Goal: Entertainment & Leisure: Consume media (video, audio)

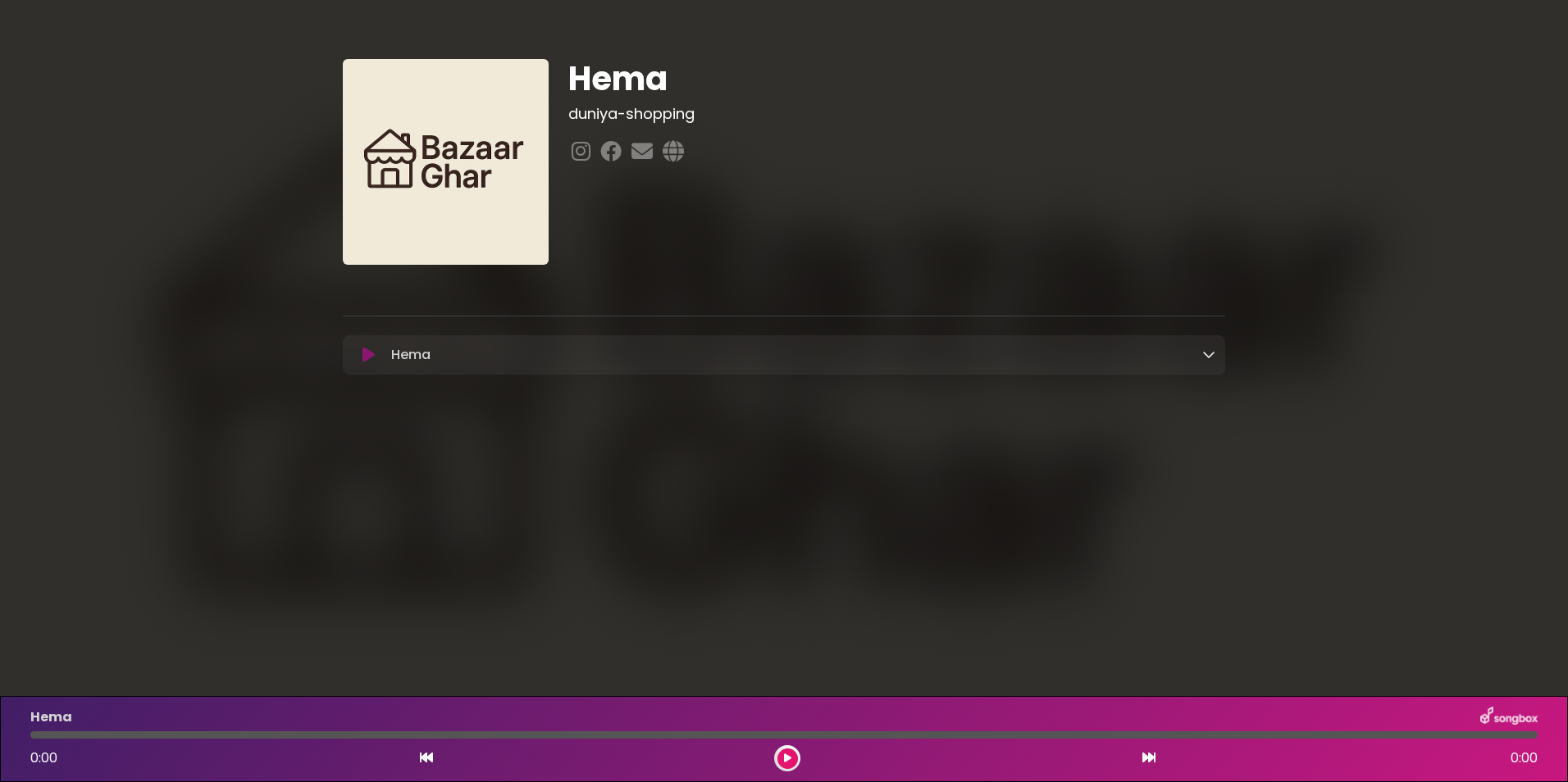
click at [788, 759] on icon at bounding box center [787, 758] width 8 height 10
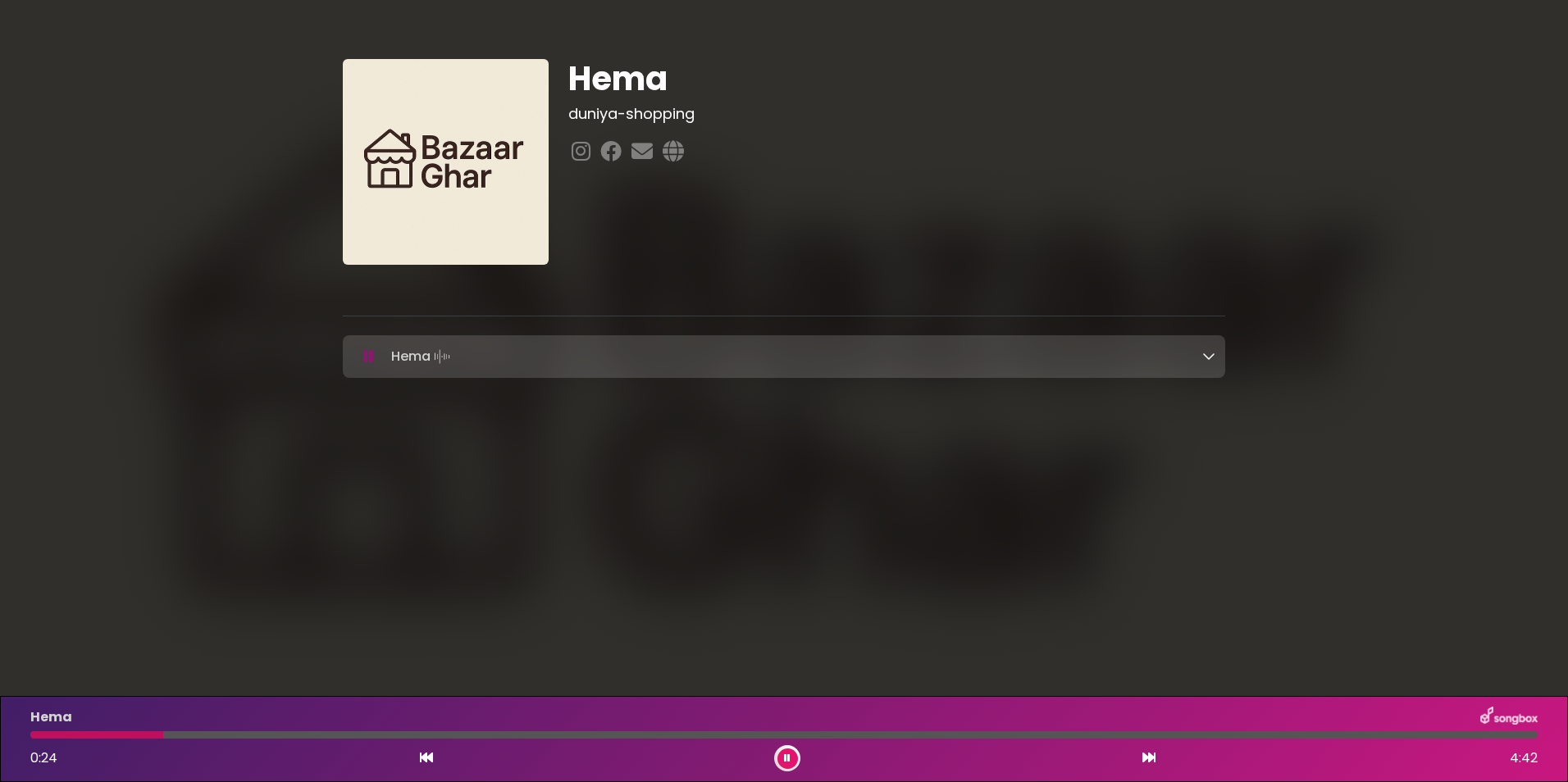
click at [787, 758] on icon at bounding box center [787, 758] width 7 height 10
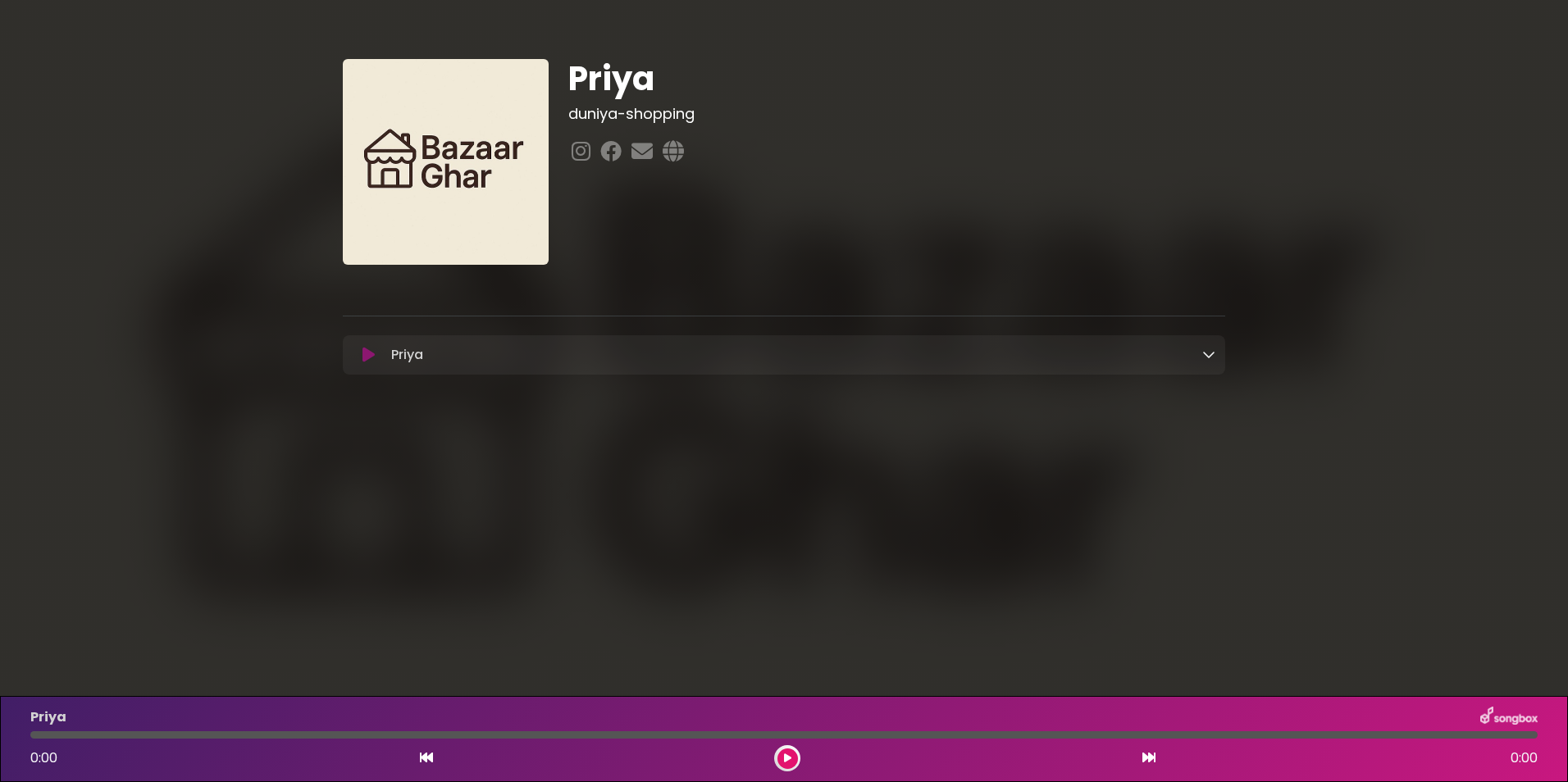
click at [372, 354] on icon at bounding box center [368, 355] width 13 height 17
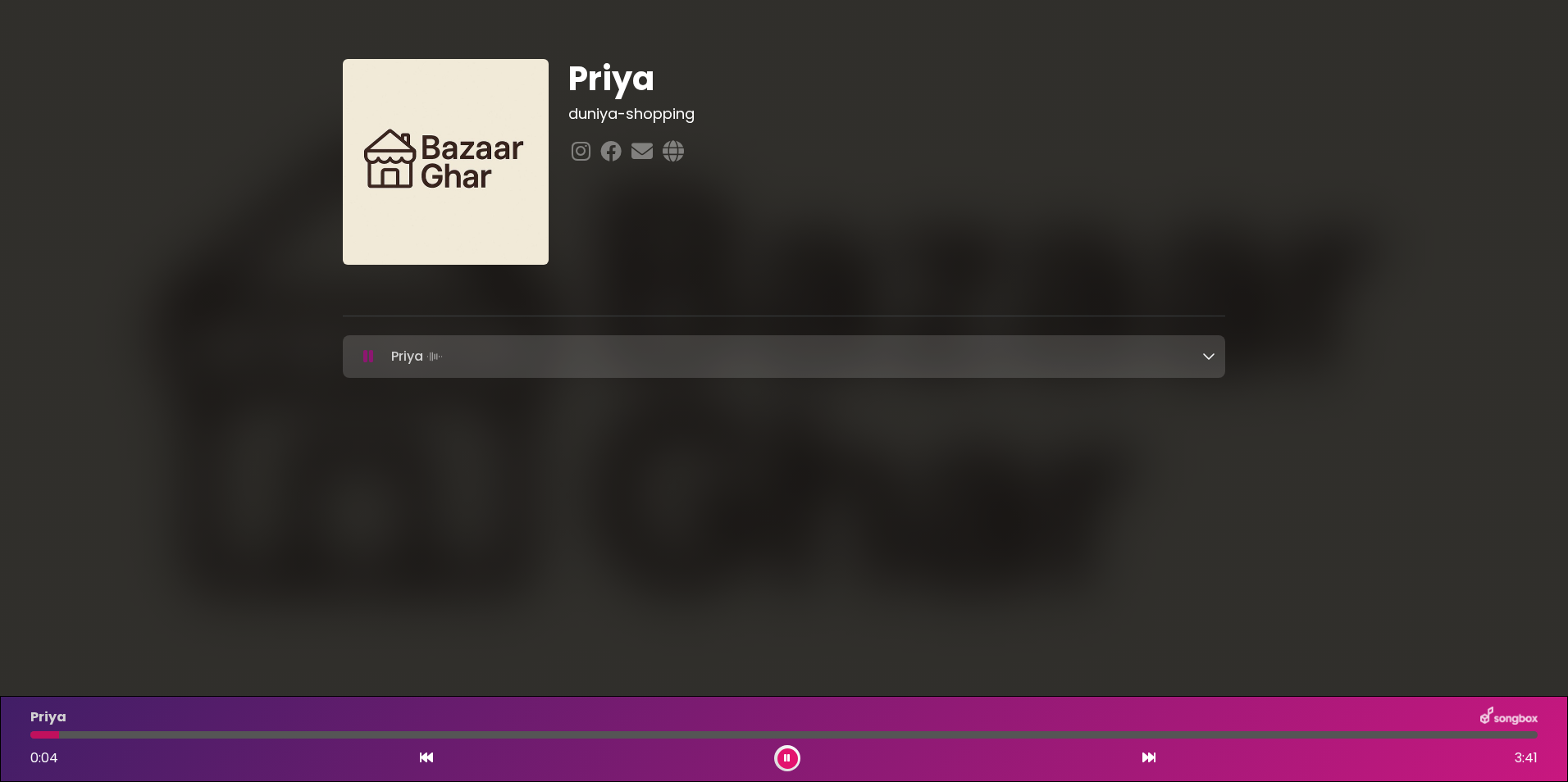
click at [792, 758] on button at bounding box center [787, 758] width 20 height 20
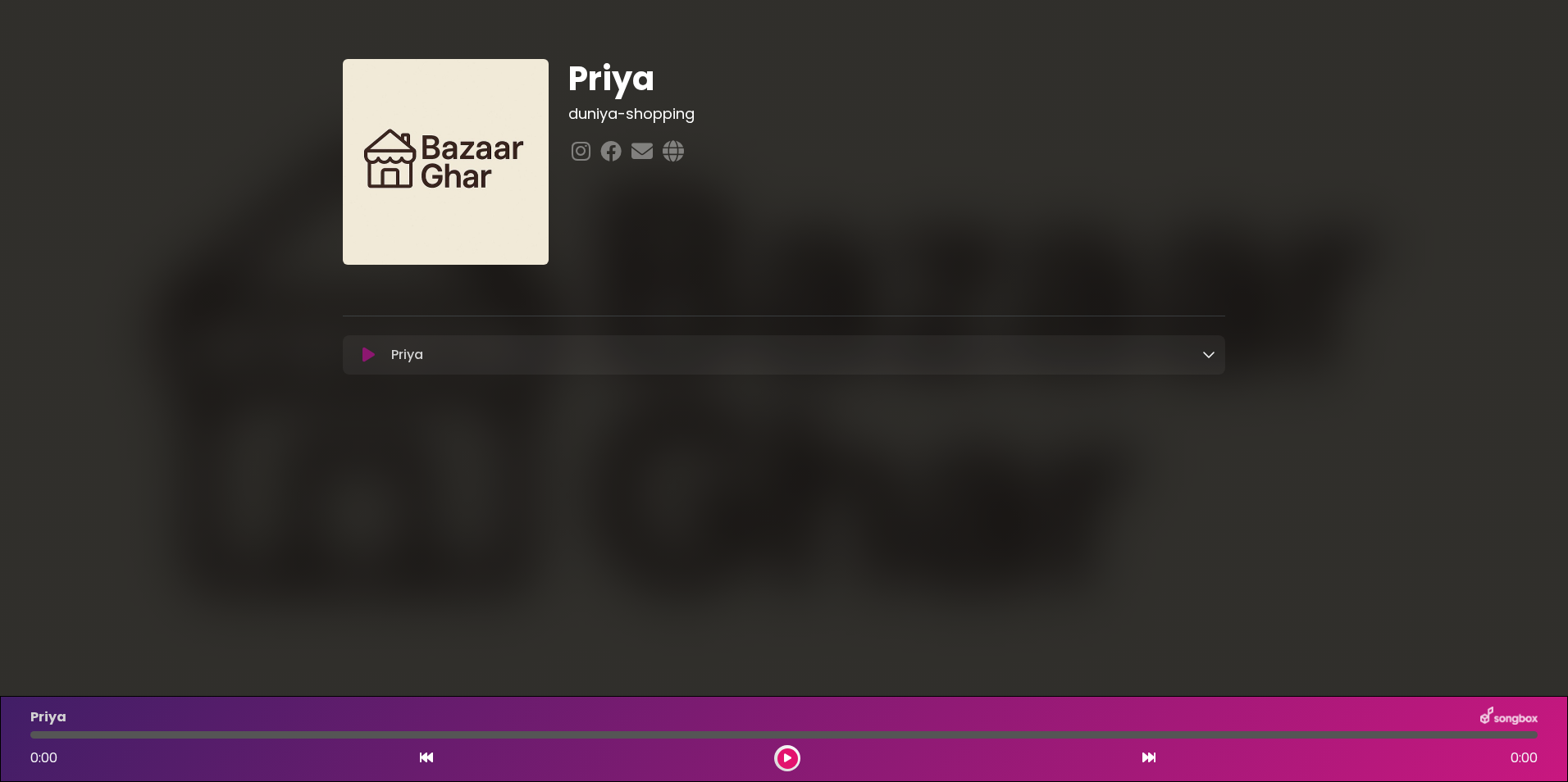
click at [366, 358] on icon at bounding box center [368, 355] width 13 height 17
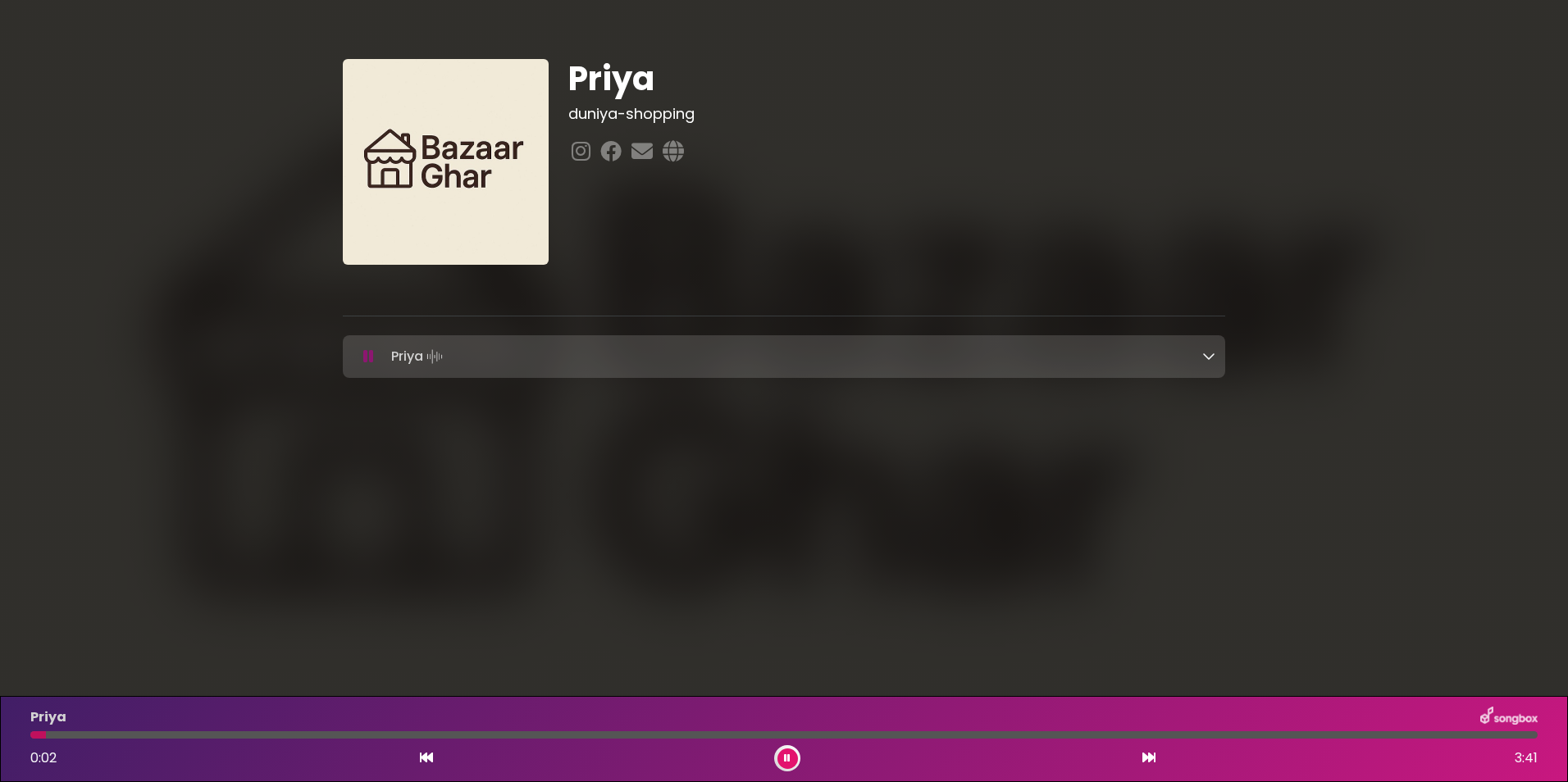
click at [364, 357] on icon at bounding box center [368, 357] width 11 height 17
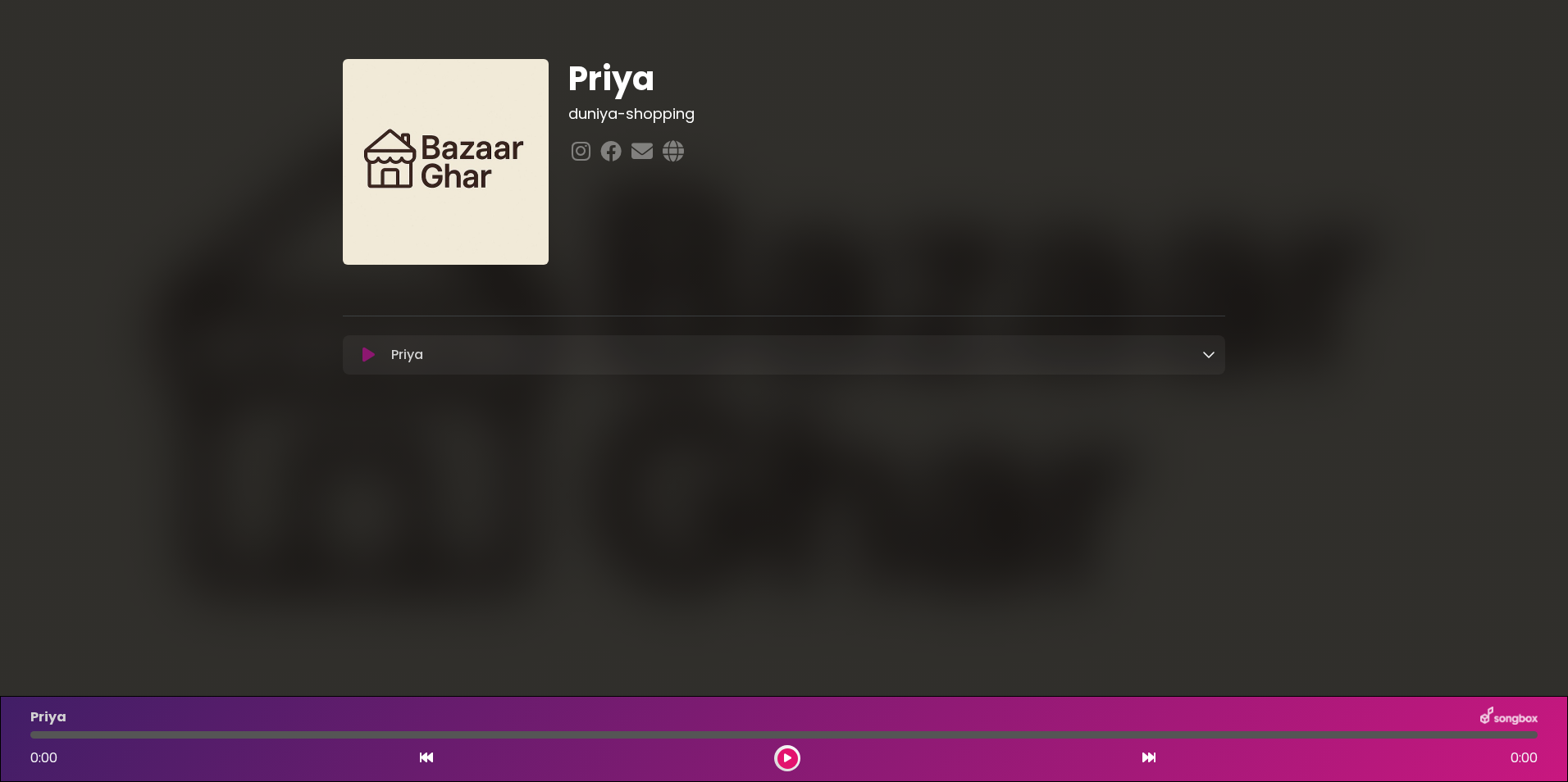
click at [371, 359] on icon at bounding box center [368, 355] width 13 height 17
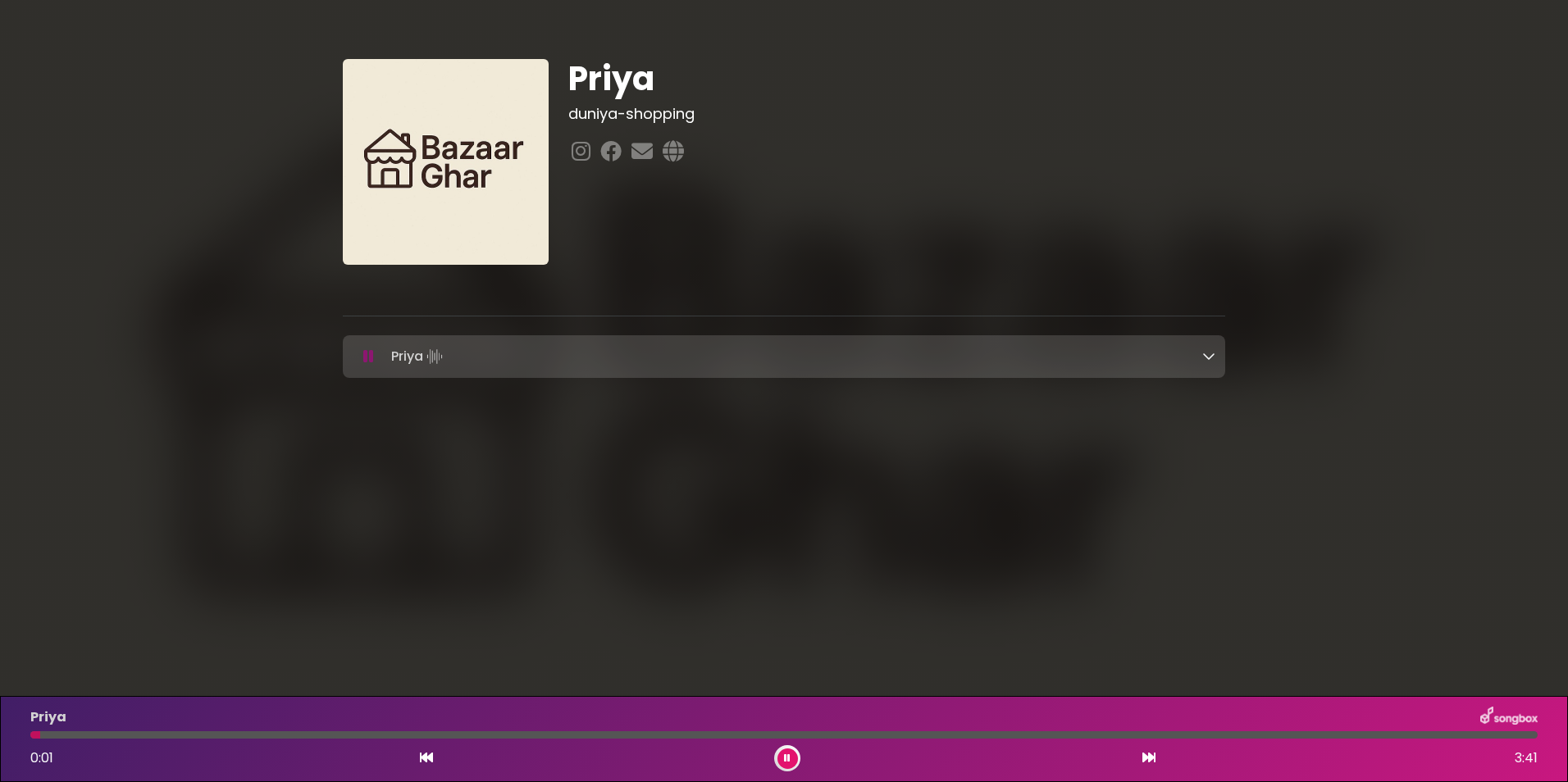
click at [789, 756] on icon at bounding box center [787, 758] width 7 height 10
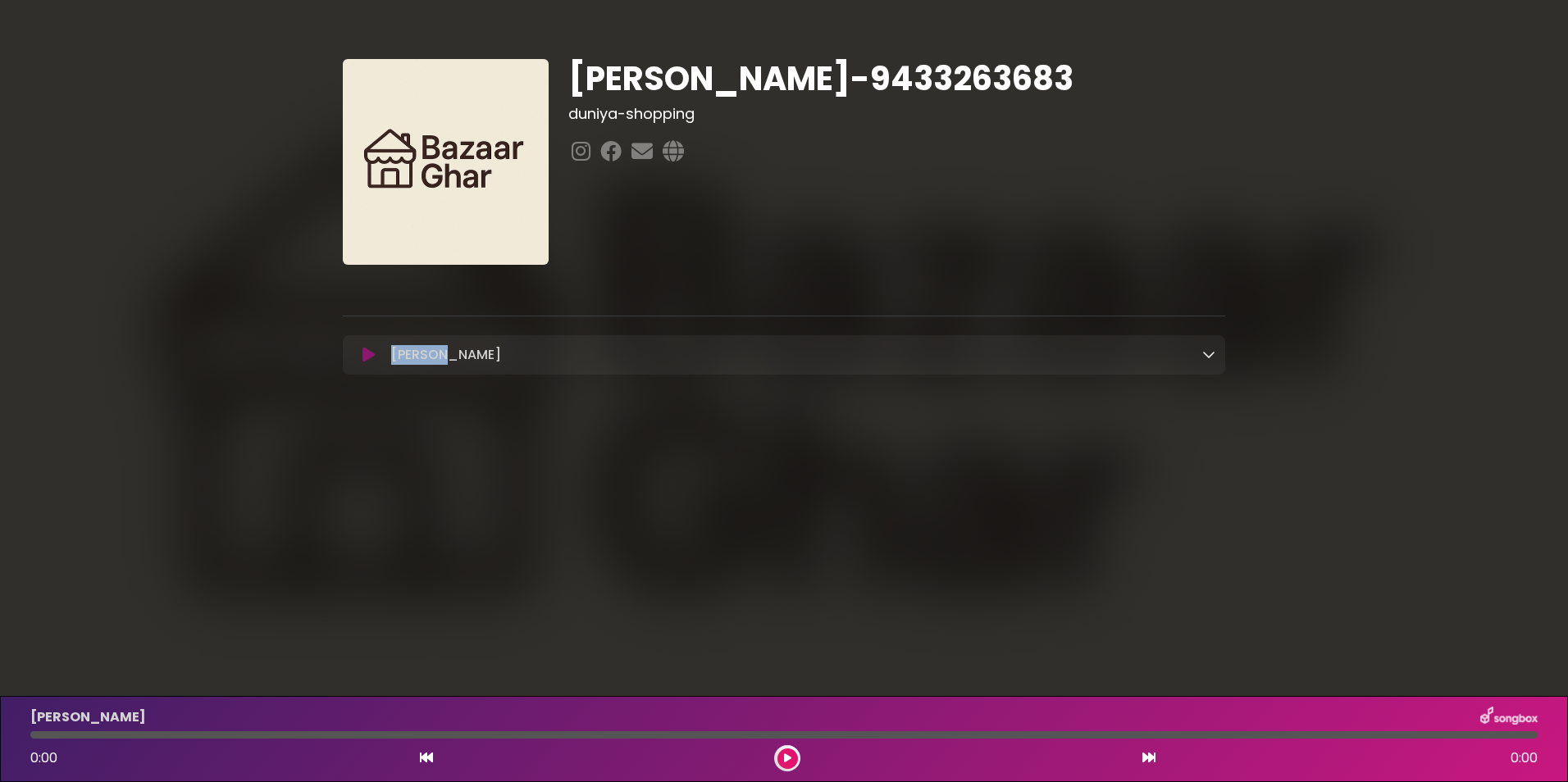
copy div "[PERSON_NAME]"
drag, startPoint x: 452, startPoint y: 349, endPoint x: 366, endPoint y: 354, distance: 86.1
click at [366, 354] on div "JAYEETA Loading Track..." at bounding box center [784, 354] width 863 height 19
click at [671, 501] on body "× JAYEETA SAHA-9433263683 duniya-shopping ×" at bounding box center [784, 391] width 1568 height 782
click at [785, 759] on icon at bounding box center [787, 758] width 8 height 10
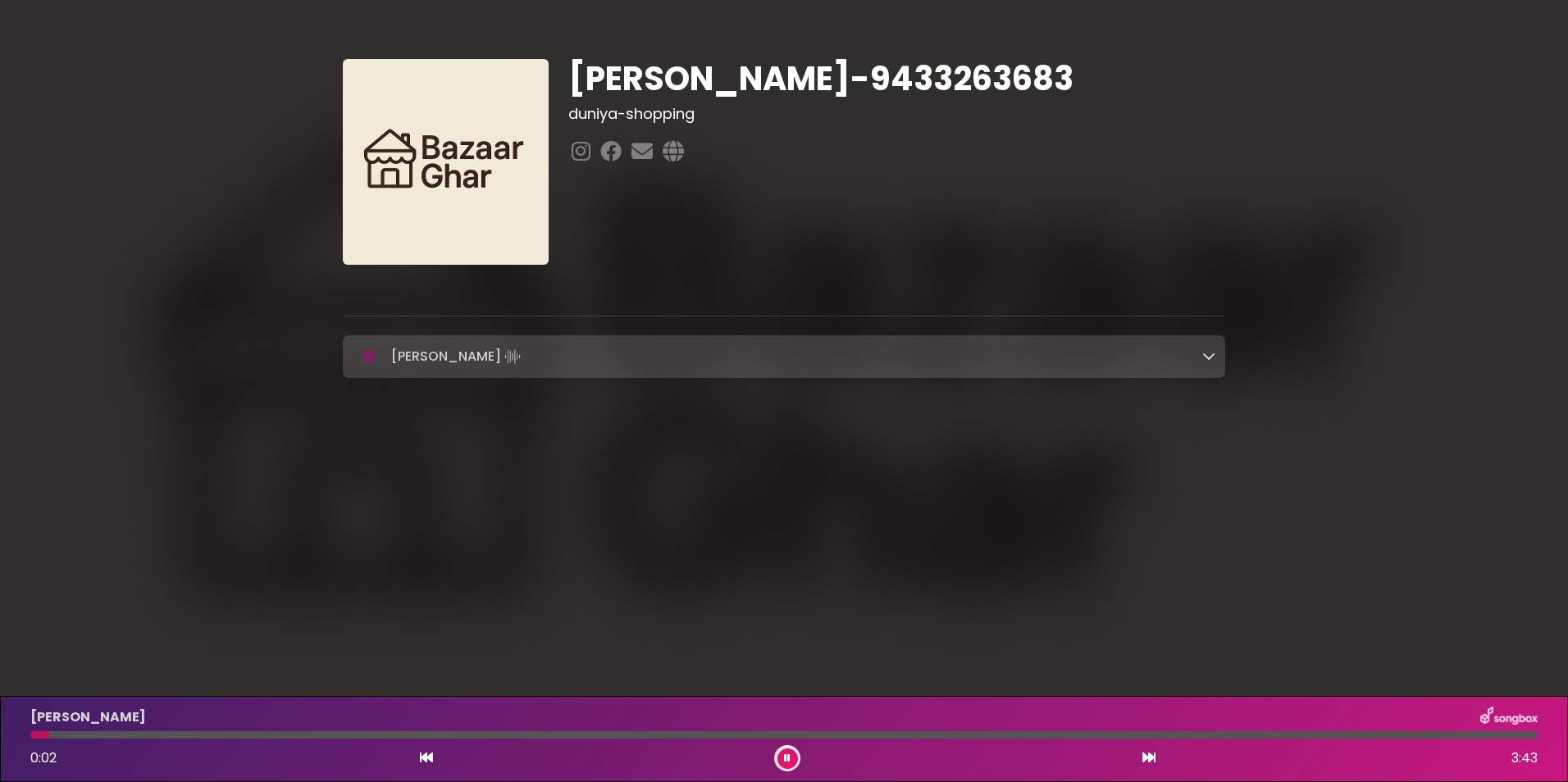
click at [792, 752] on button at bounding box center [787, 758] width 20 height 20
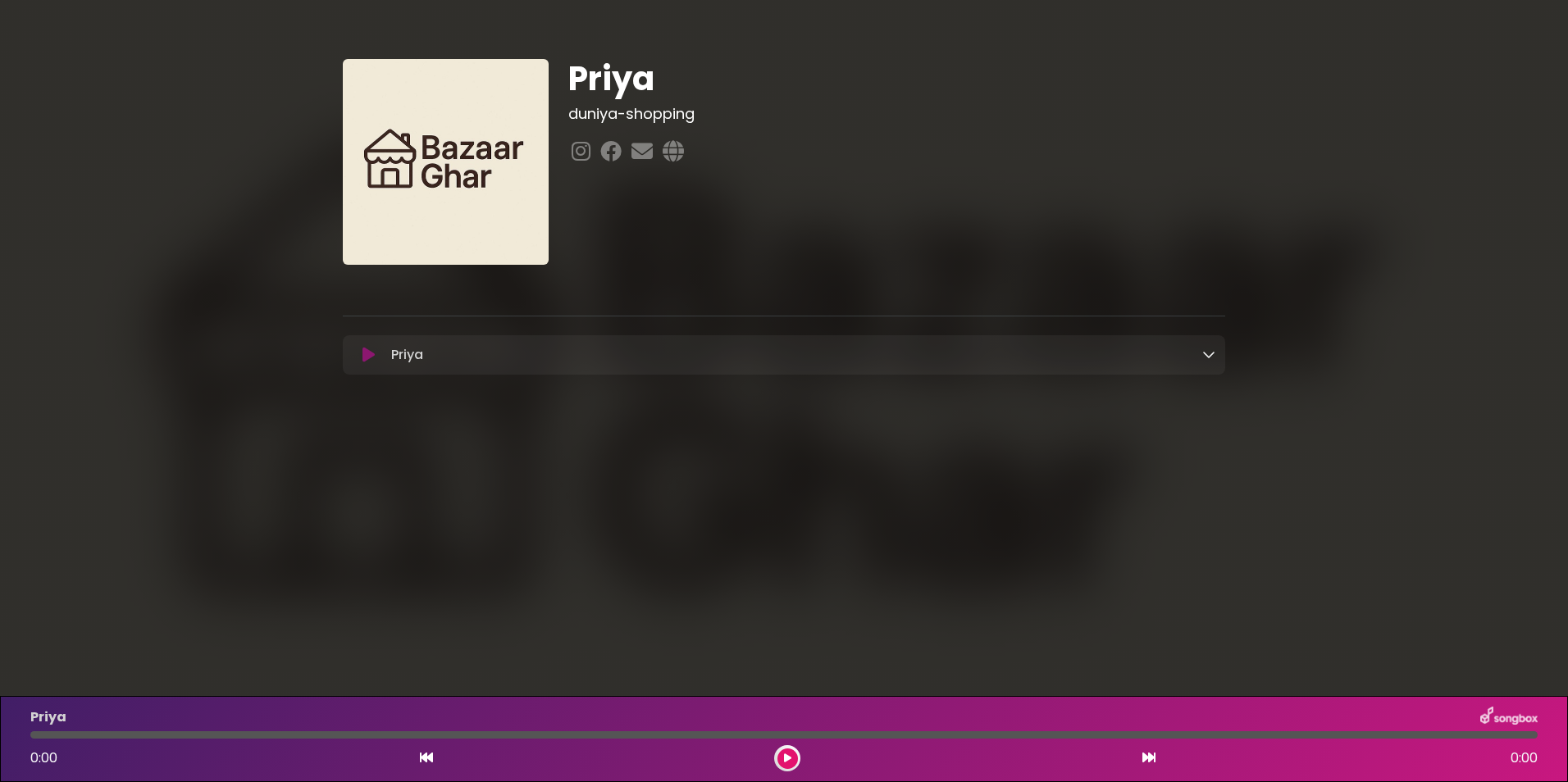
click at [368, 354] on icon at bounding box center [368, 355] width 13 height 17
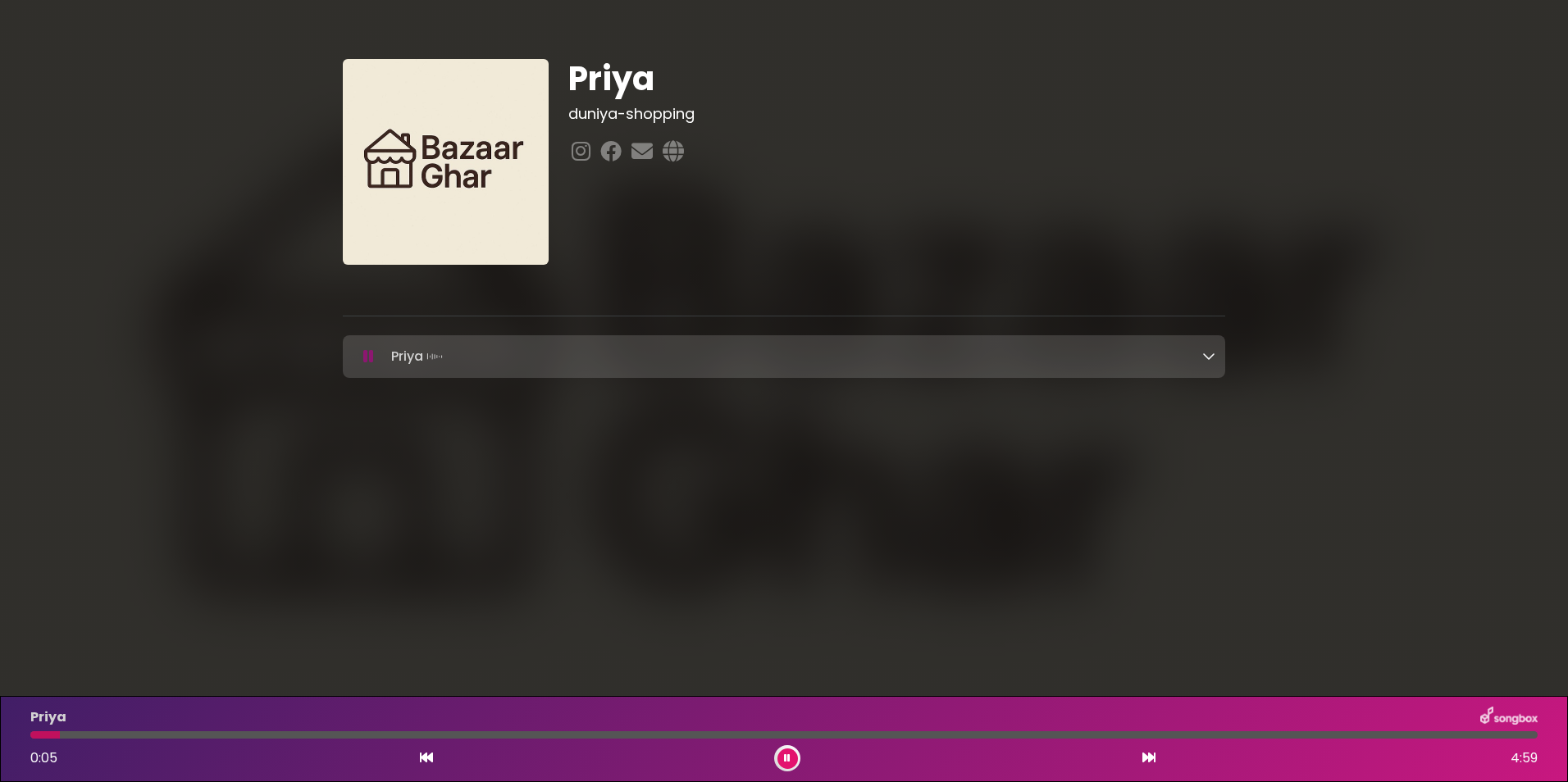
click at [790, 756] on icon at bounding box center [787, 758] width 7 height 10
